Goal: Register for event/course

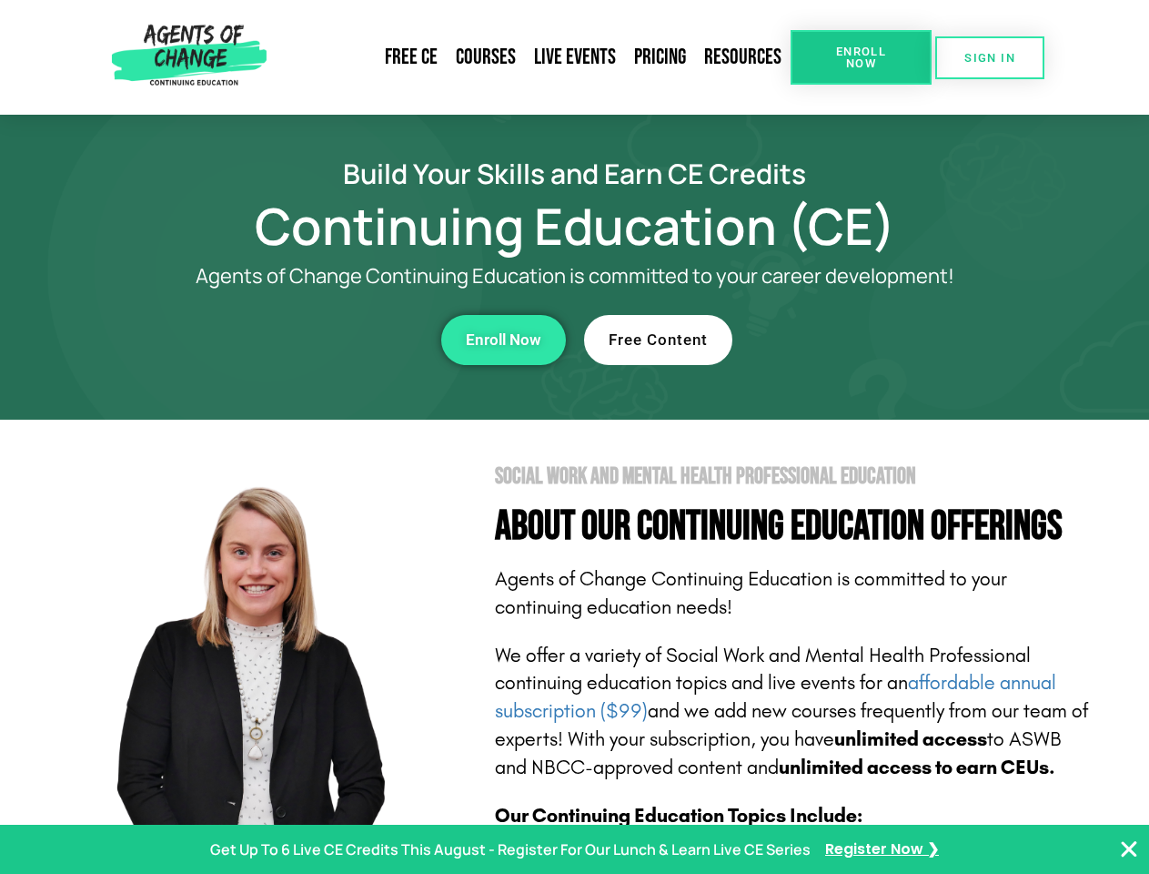
click at [574, 437] on section "Social Work and Mental Health Professional Education About Our Continuing Educa…" at bounding box center [574, 802] width 1149 height 764
click at [861, 57] on span "Enroll Now" at bounding box center [861, 58] width 83 height 24
click at [990, 57] on span "SIGN IN" at bounding box center [990, 58] width 51 height 12
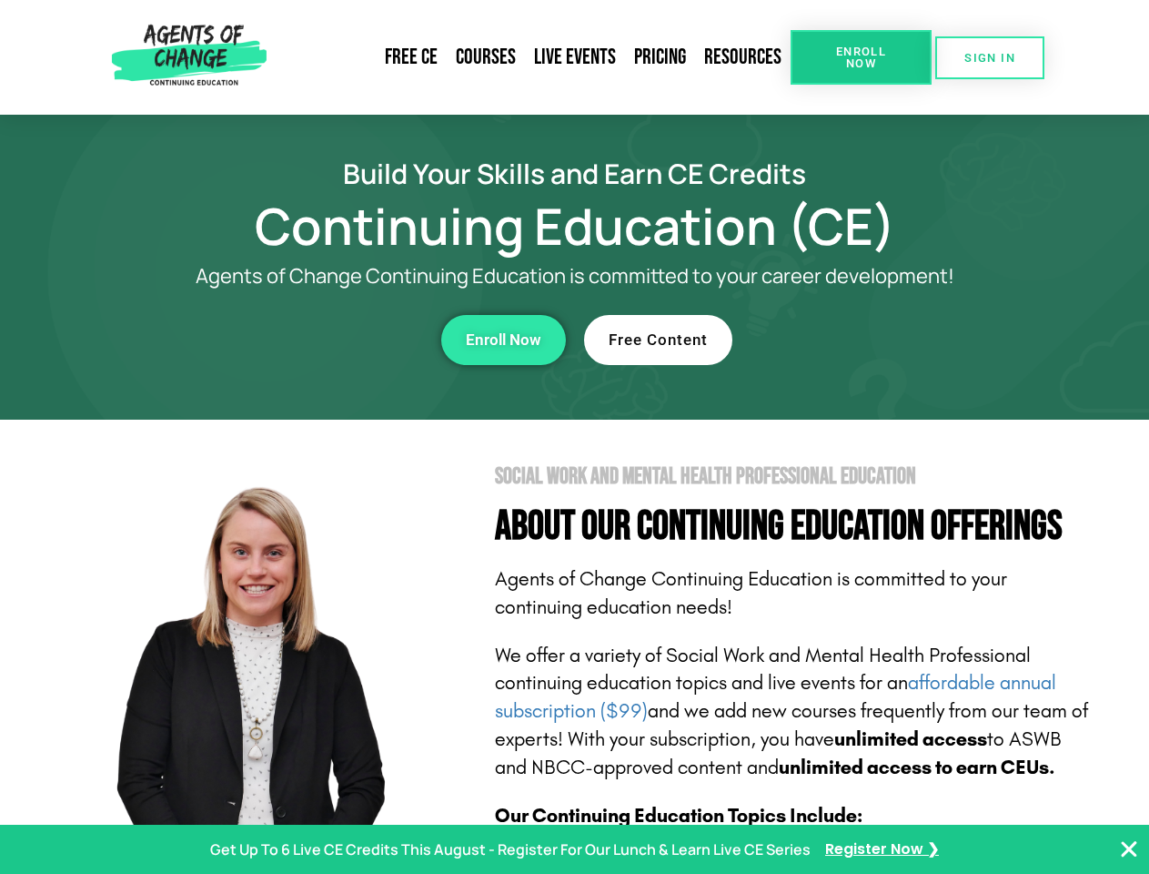
click at [316, 339] on div "Enroll Now" at bounding box center [316, 340] width 501 height 50
click at [503, 339] on span "Enroll Now" at bounding box center [504, 339] width 76 height 15
click at [835, 339] on div "Free Content" at bounding box center [834, 340] width 501 height 50
